Goal: Information Seeking & Learning: Check status

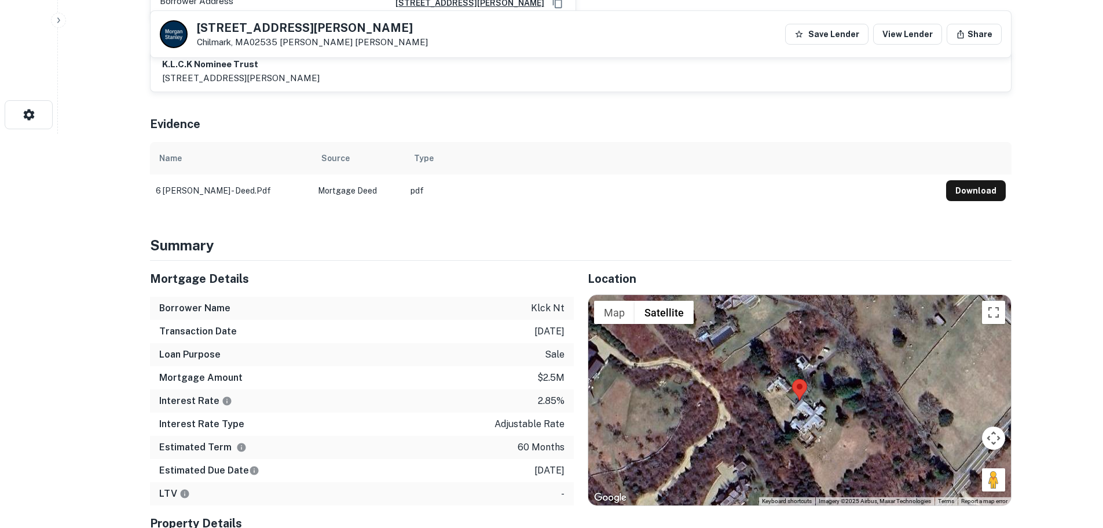
scroll to position [405, 0]
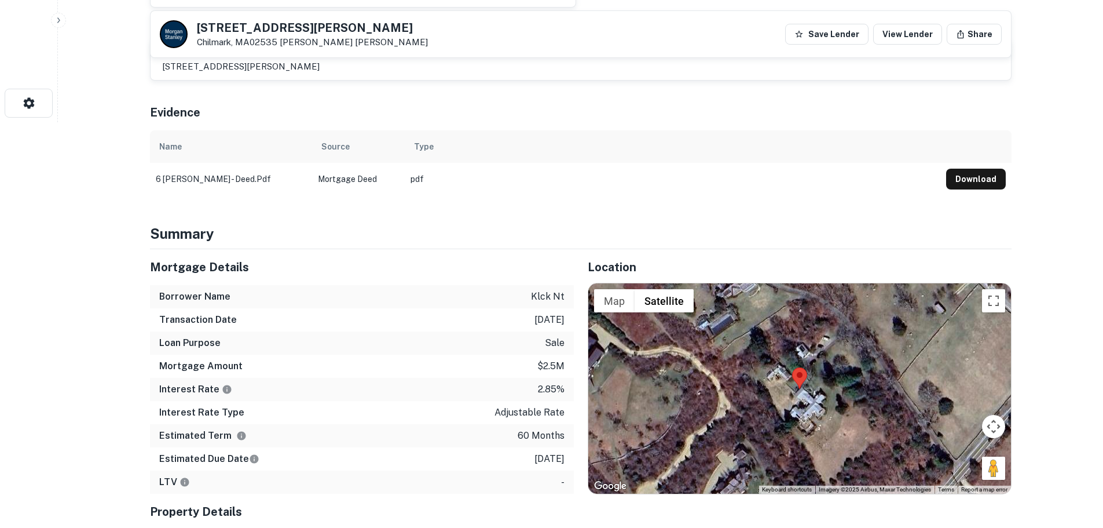
click at [801, 397] on div at bounding box center [799, 388] width 423 height 210
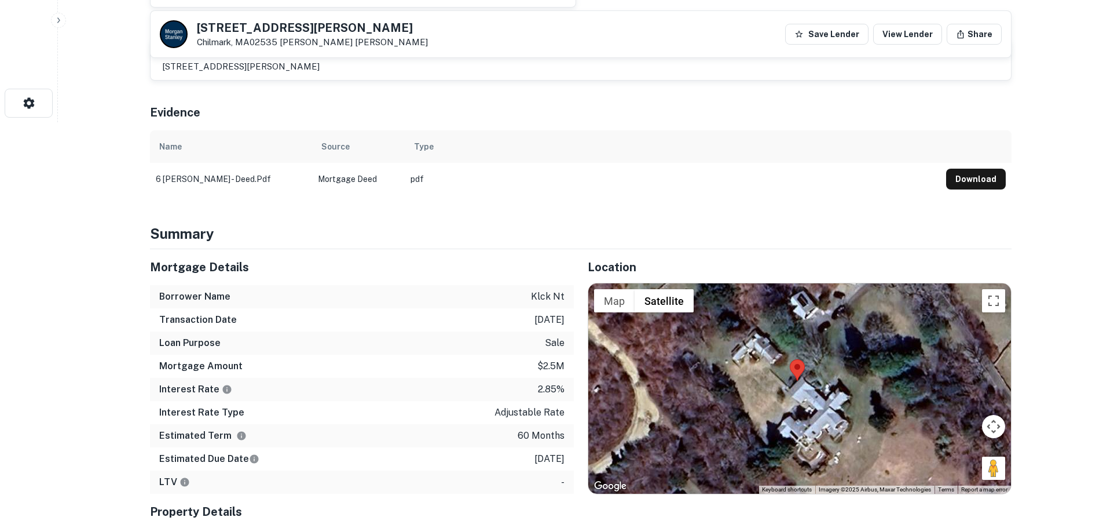
click at [801, 397] on div at bounding box center [799, 388] width 423 height 210
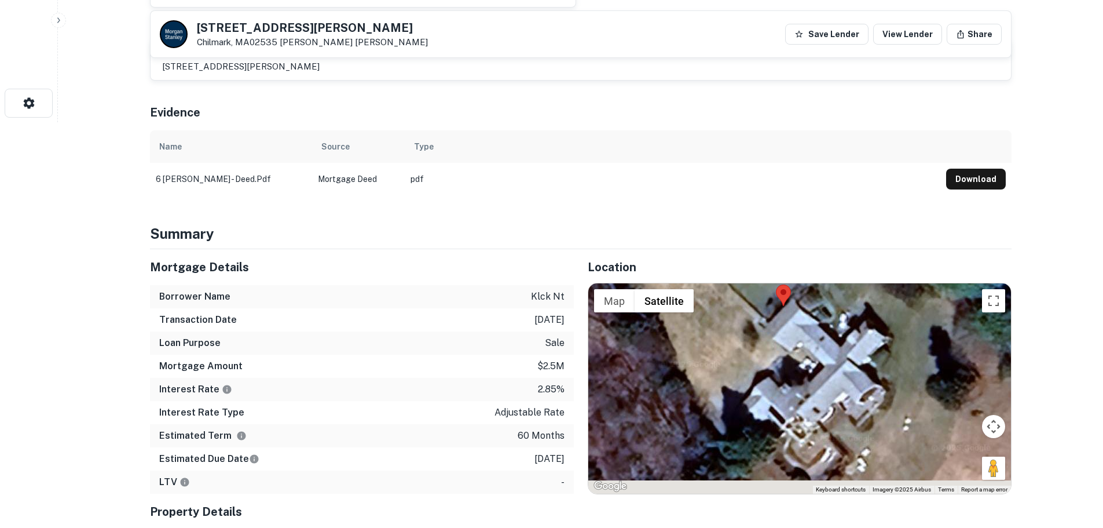
drag, startPoint x: 822, startPoint y: 423, endPoint x: 803, endPoint y: 365, distance: 61.2
click at [812, 361] on div at bounding box center [799, 388] width 423 height 210
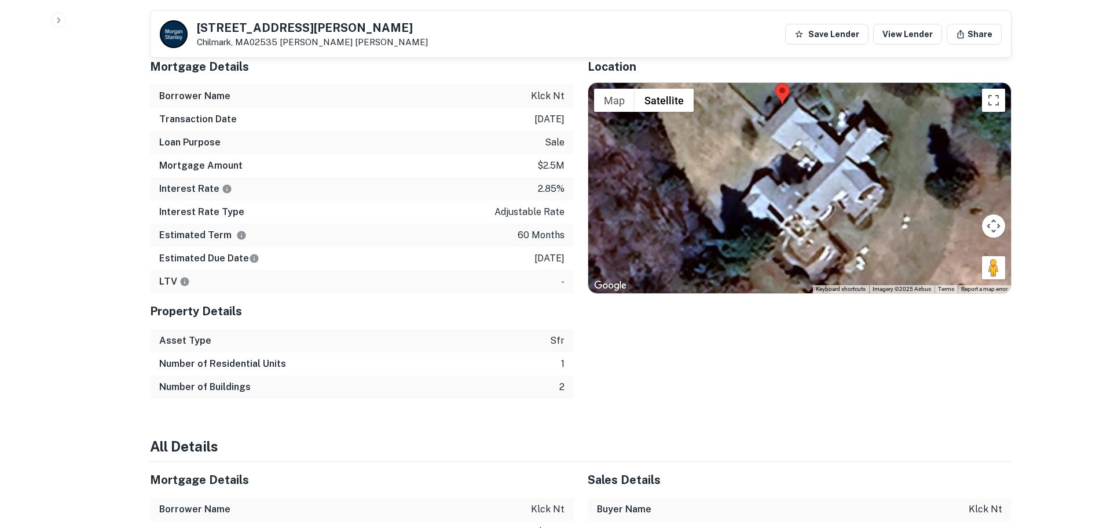
scroll to position [579, 0]
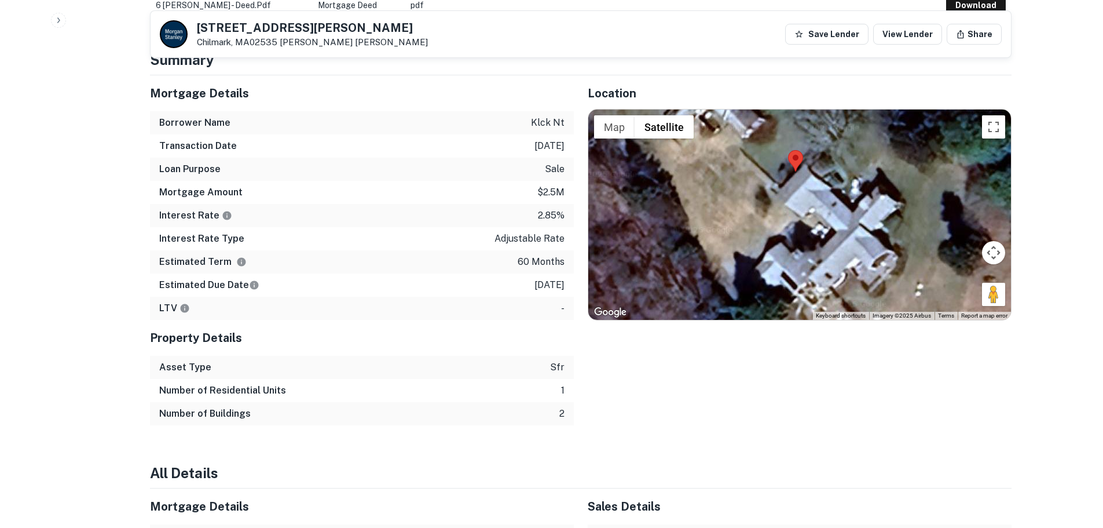
drag, startPoint x: 789, startPoint y: 244, endPoint x: 810, endPoint y: 305, distance: 64.5
click at [810, 309] on div at bounding box center [799, 214] width 423 height 210
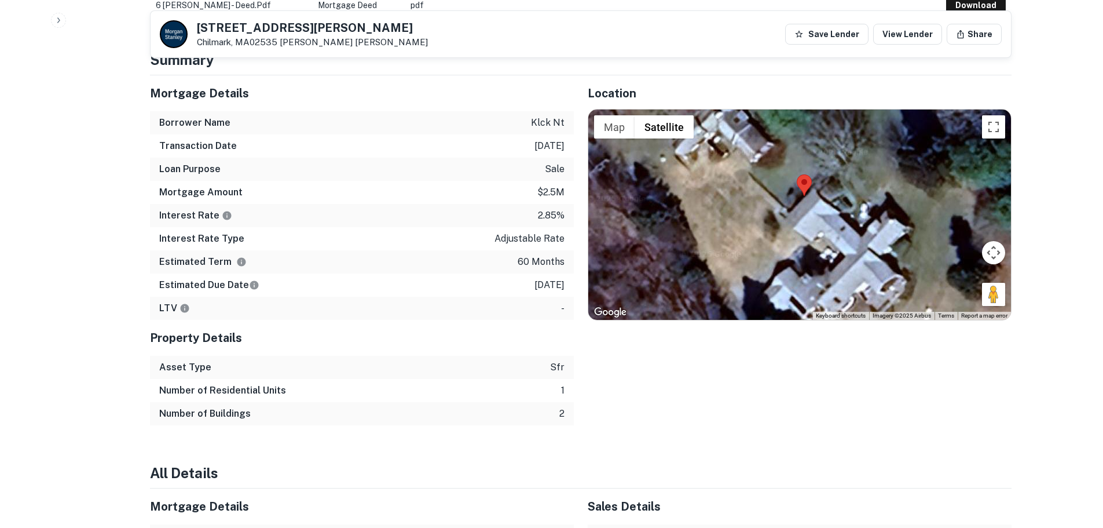
drag, startPoint x: 785, startPoint y: 225, endPoint x: 808, endPoint y: 277, distance: 57.0
click at [808, 277] on div at bounding box center [799, 214] width 423 height 210
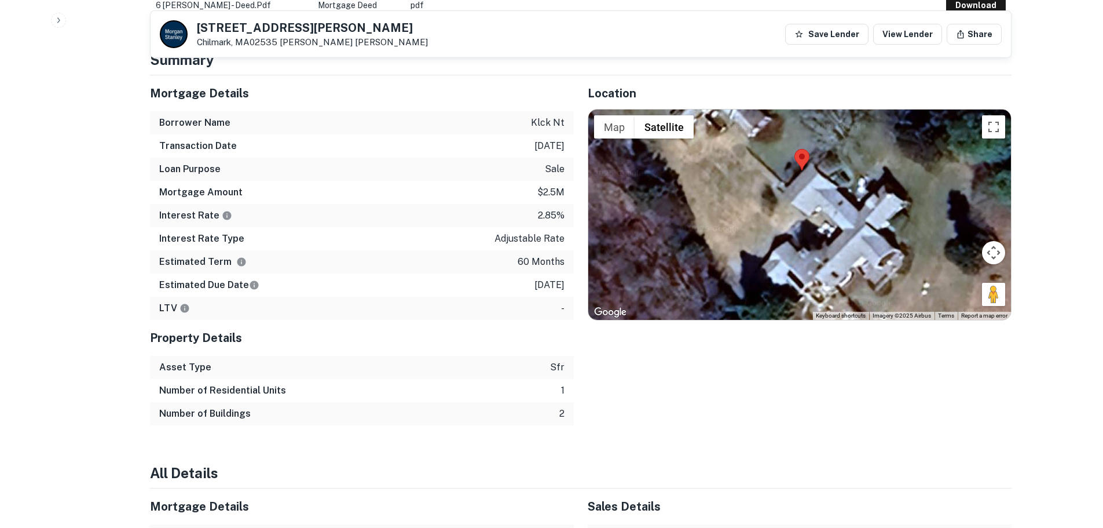
drag, startPoint x: 761, startPoint y: 257, endPoint x: 736, endPoint y: 175, distance: 85.0
click at [736, 175] on div at bounding box center [799, 214] width 423 height 210
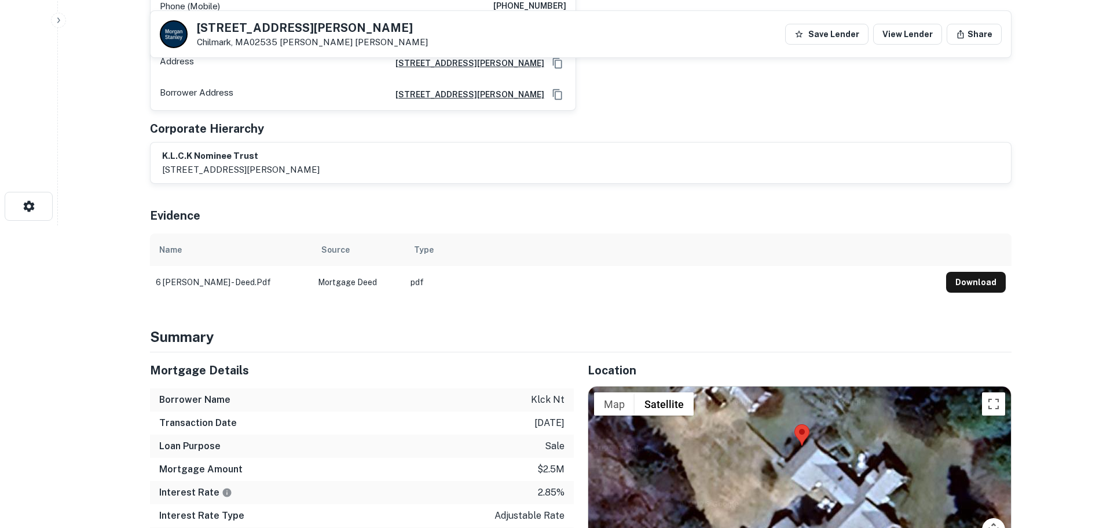
scroll to position [290, 0]
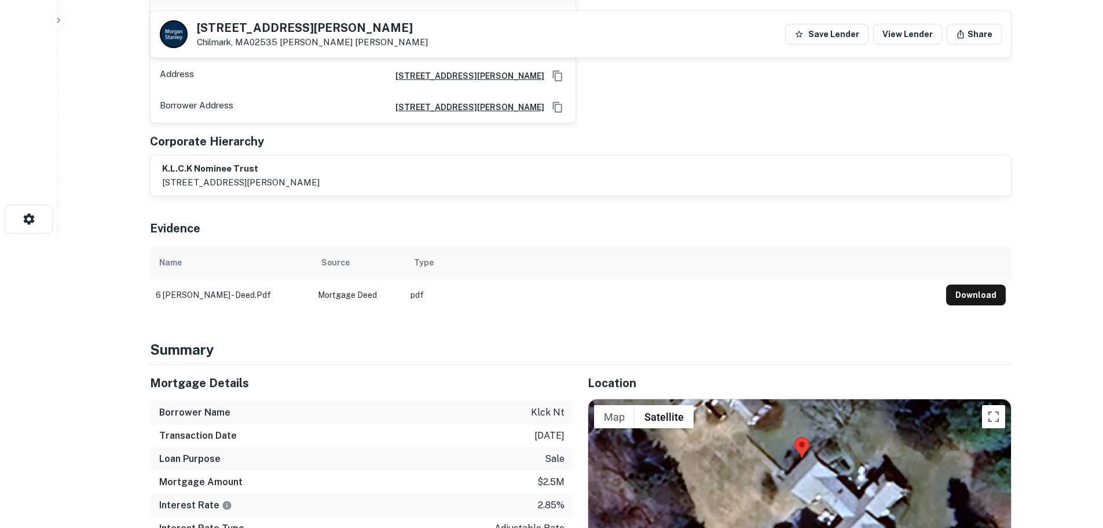
drag, startPoint x: 1035, startPoint y: 102, endPoint x: 1024, endPoint y: 0, distance: 102.6
